Goal: Information Seeking & Learning: Check status

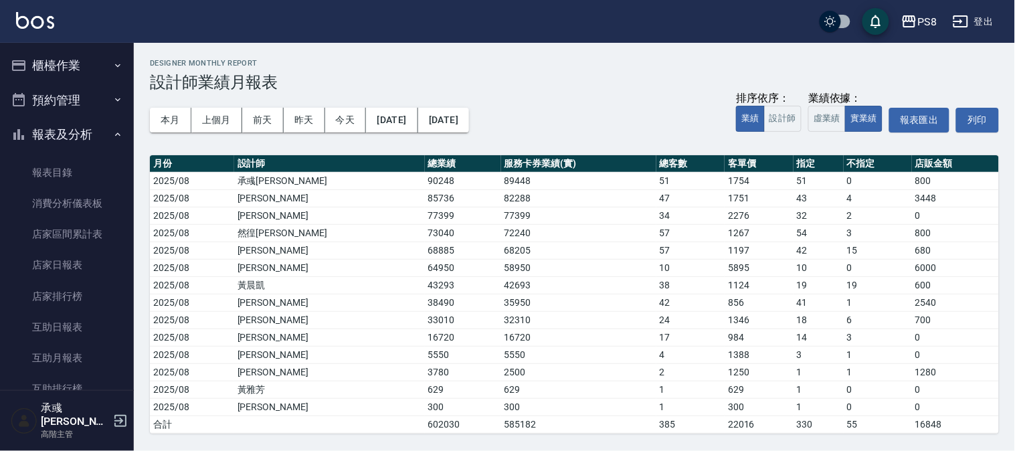
scroll to position [594, 0]
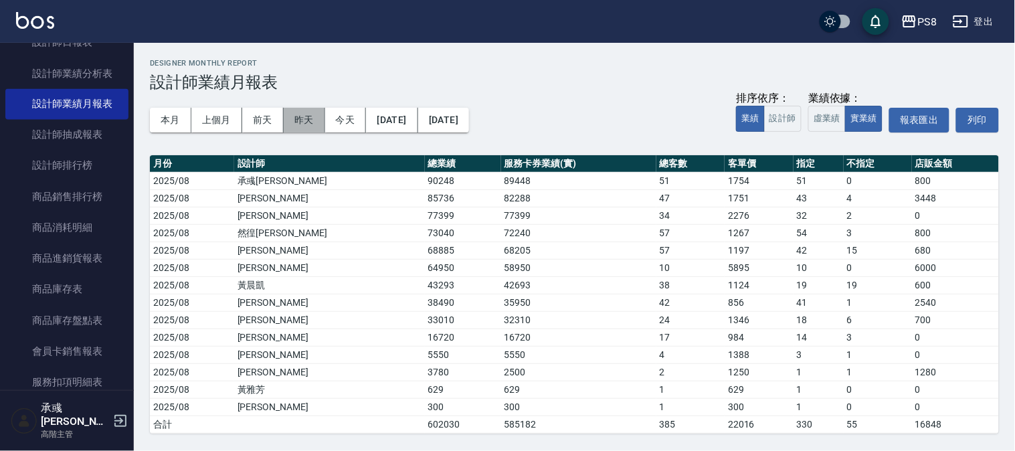
click at [299, 117] on button "昨天" at bounding box center [305, 120] width 42 height 25
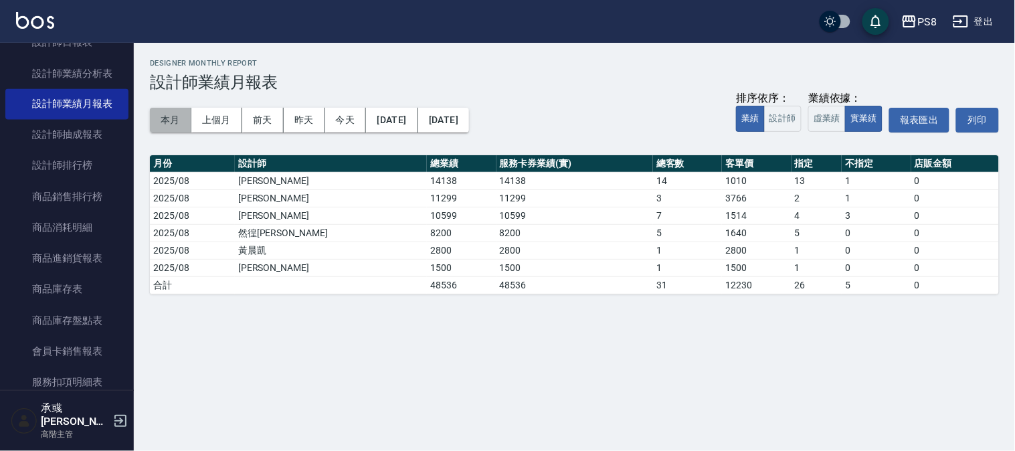
click at [177, 109] on button "本月" at bounding box center [171, 120] width 42 height 25
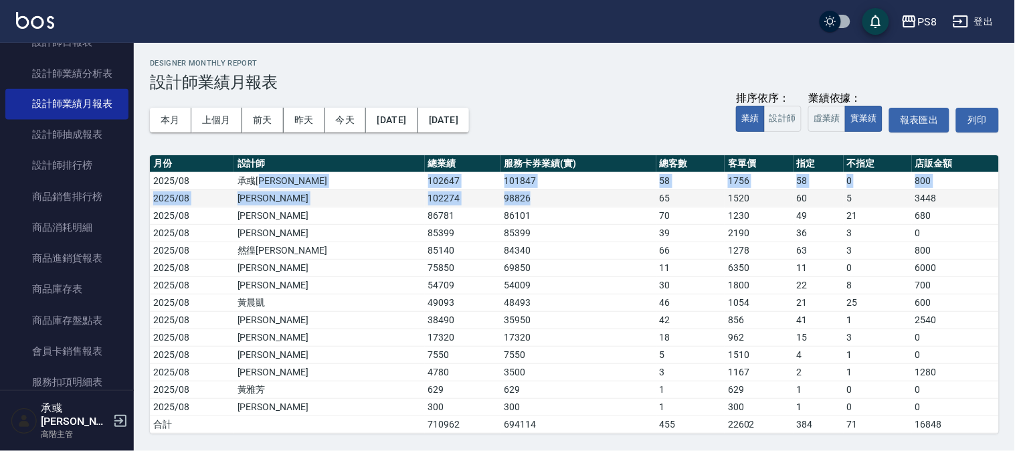
drag, startPoint x: 308, startPoint y: 185, endPoint x: 529, endPoint y: 196, distance: 221.1
click at [529, 196] on tbody "2025/08 承[PERSON_NAME][PERSON_NAME] 102647 101847 58 1756 58 0 800 2025/08 [PER…" at bounding box center [574, 302] width 849 height 261
click at [527, 196] on td "98826" at bounding box center [578, 197] width 155 height 17
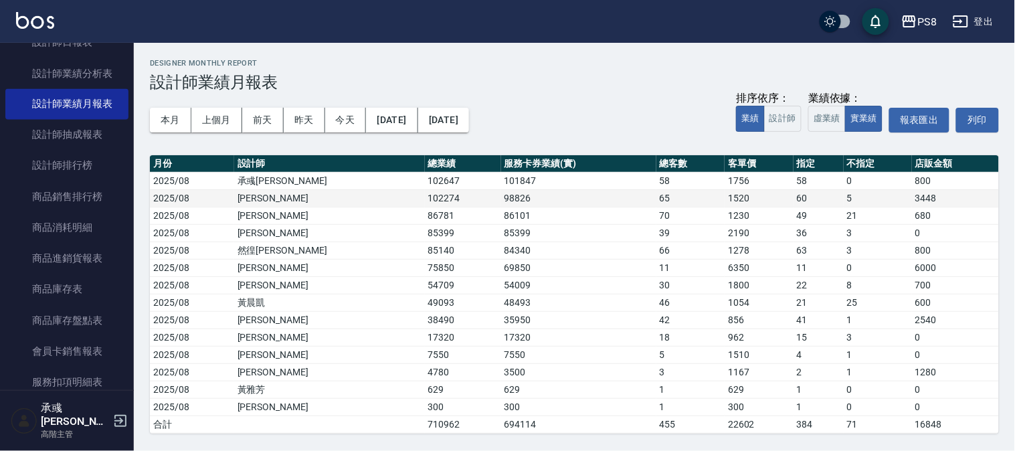
click at [501, 189] on td "98826" at bounding box center [578, 197] width 155 height 17
click at [425, 196] on td "102274" at bounding box center [463, 197] width 76 height 17
drag, startPoint x: 397, startPoint y: 198, endPoint x: 487, endPoint y: 205, distance: 89.9
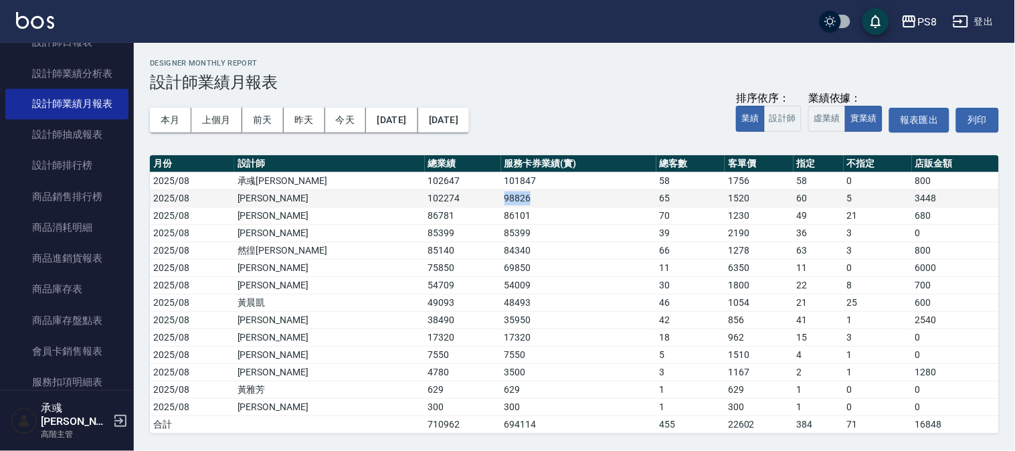
click at [487, 205] on tr "2025/08 [PERSON_NAME] 102274 98826 65 1520 60 5 3448" at bounding box center [574, 197] width 849 height 17
click at [501, 205] on td "98826" at bounding box center [578, 197] width 155 height 17
drag, startPoint x: 300, startPoint y: 192, endPoint x: 375, endPoint y: 188, distance: 75.1
click at [375, 188] on tbody "2025/08 承[PERSON_NAME][PERSON_NAME] 102647 101847 58 1756 58 0 800 2025/08 [PER…" at bounding box center [574, 302] width 849 height 261
click at [425, 188] on td "102647" at bounding box center [463, 180] width 76 height 17
